Goal: Navigation & Orientation: Find specific page/section

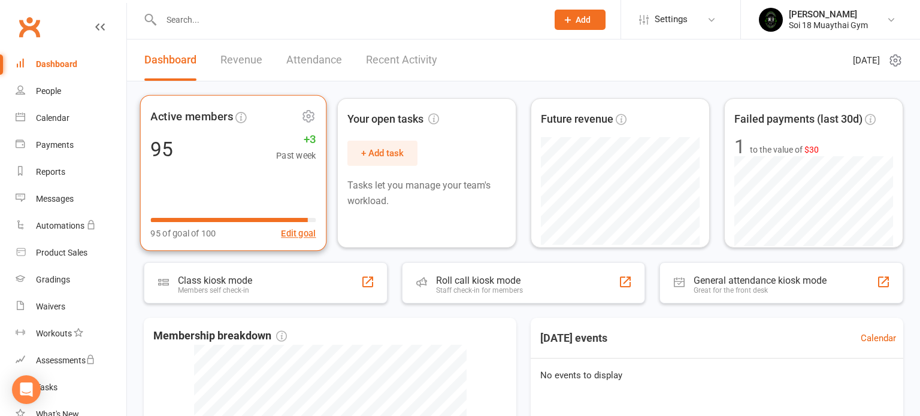
click at [219, 178] on div "Active members 95 +3 Past week 95 of goal of 100 Edit goal" at bounding box center [233, 173] width 187 height 156
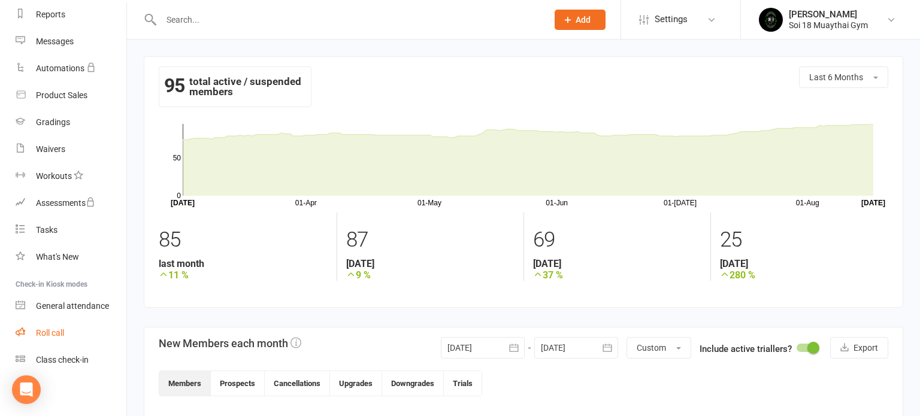
scroll to position [160, 0]
click at [61, 301] on div "General attendance" at bounding box center [72, 304] width 73 height 10
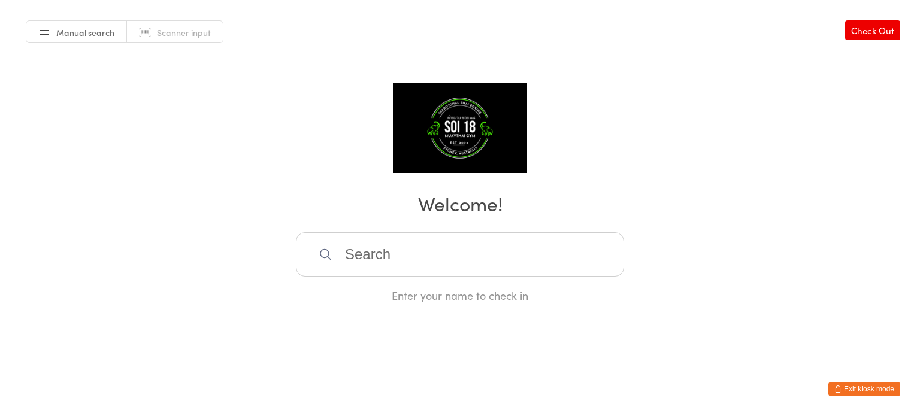
click at [850, 392] on button "Exit kiosk mode" at bounding box center [865, 389] width 72 height 14
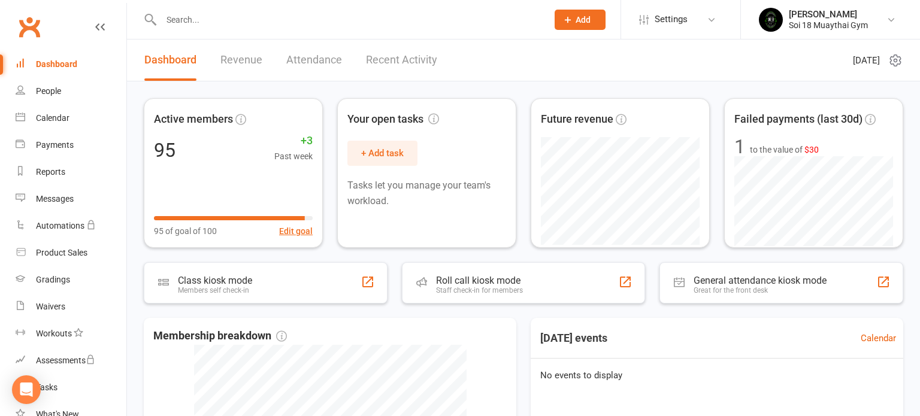
click at [387, 59] on link "Recent Activity" at bounding box center [401, 60] width 71 height 41
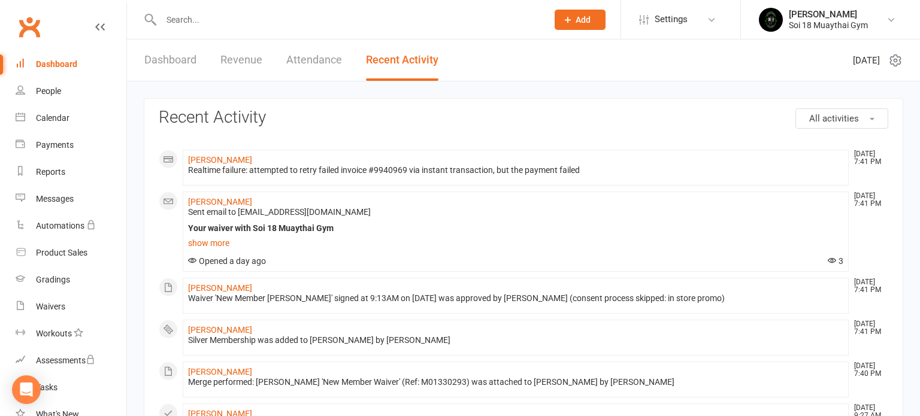
click at [170, 62] on link "Dashboard" at bounding box center [170, 60] width 52 height 41
